Goal: Task Accomplishment & Management: Manage account settings

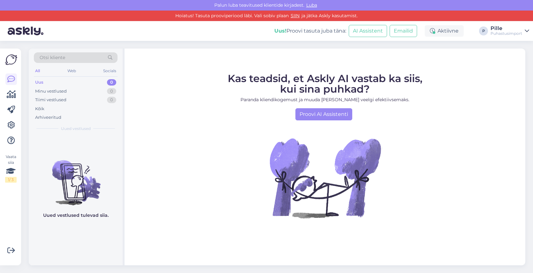
click at [528, 30] on div "Uus! Proovi tasuta juba täna: AI Assistent Emailid Aktiivne P Pille Puhastusimp…" at bounding box center [266, 31] width 533 height 20
click at [526, 30] on icon at bounding box center [526, 30] width 4 height 5
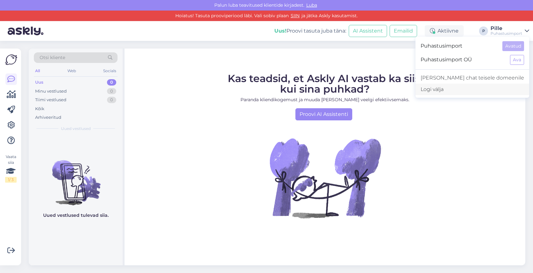
click at [464, 88] on div "Logi välja" at bounding box center [472, 89] width 114 height 11
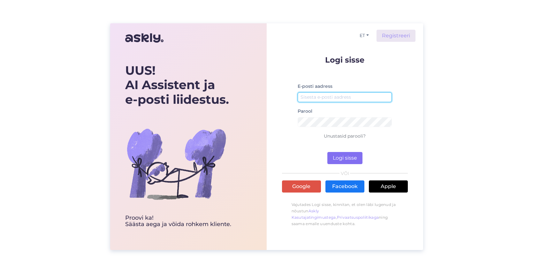
type input "[EMAIL_ADDRESS][DOMAIN_NAME]"
click at [339, 158] on button "Logi sisse" at bounding box center [344, 158] width 35 height 12
